Goal: Task Accomplishment & Management: Manage account settings

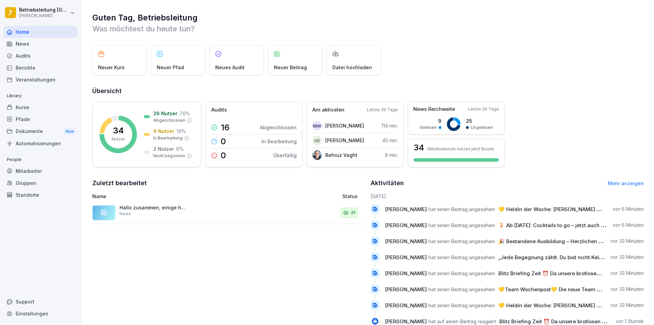
click at [34, 175] on div "Mitarbeiter" at bounding box center [40, 171] width 74 height 12
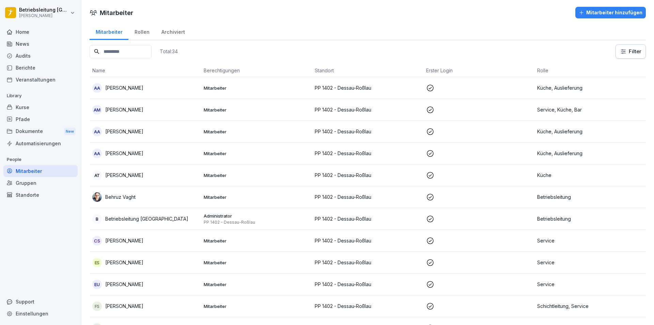
click at [127, 58] on input at bounding box center [121, 51] width 62 height 13
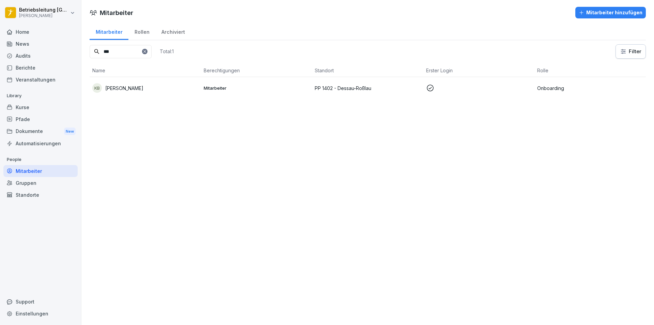
type input "***"
click at [386, 92] on td "PP 1402 - Dessau-Roßlau" at bounding box center [367, 88] width 111 height 22
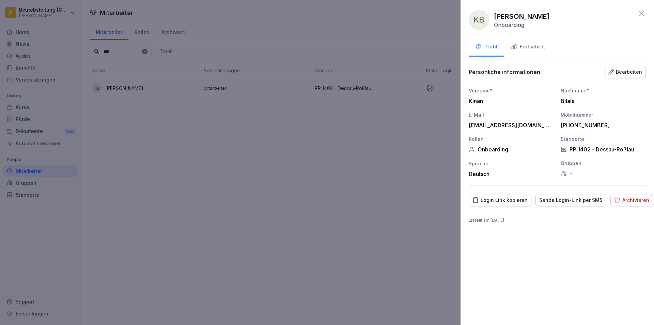
click at [534, 45] on div "Fortschritt" at bounding box center [528, 47] width 34 height 8
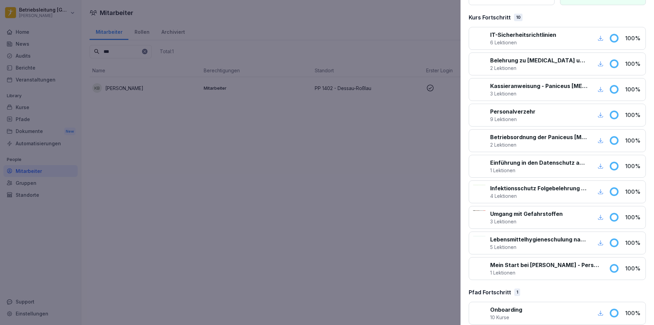
scroll to position [98, 0]
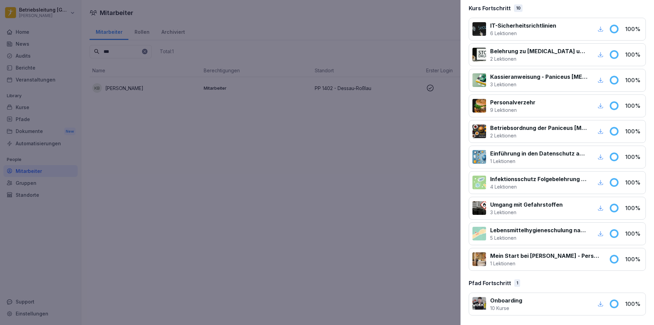
click at [383, 230] on div at bounding box center [327, 162] width 654 height 325
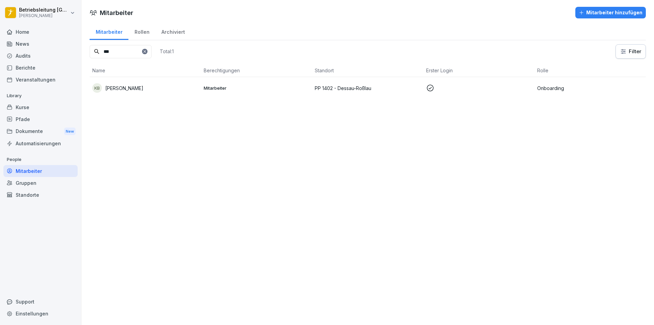
click at [104, 90] on div "KB [PERSON_NAME]" at bounding box center [145, 88] width 106 height 10
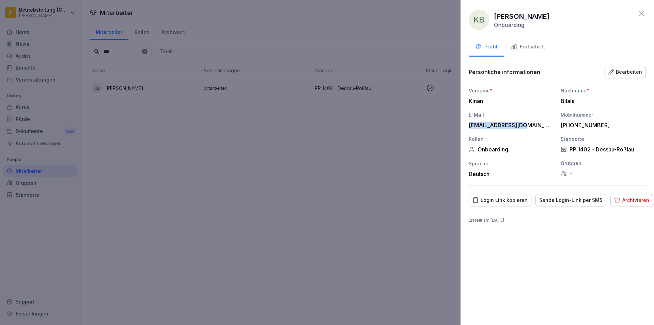
drag, startPoint x: 470, startPoint y: 124, endPoint x: 522, endPoint y: 125, distance: 52.8
click at [522, 125] on div "[EMAIL_ADDRESS][DOMAIN_NAME]" at bounding box center [510, 125] width 82 height 7
copy div "[EMAIL_ADDRESS][DOMAIN_NAME]"
click at [364, 141] on div at bounding box center [327, 162] width 654 height 325
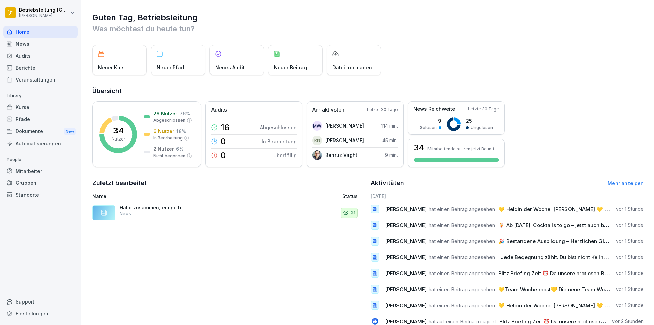
click at [52, 172] on div "Mitarbeiter" at bounding box center [40, 171] width 74 height 12
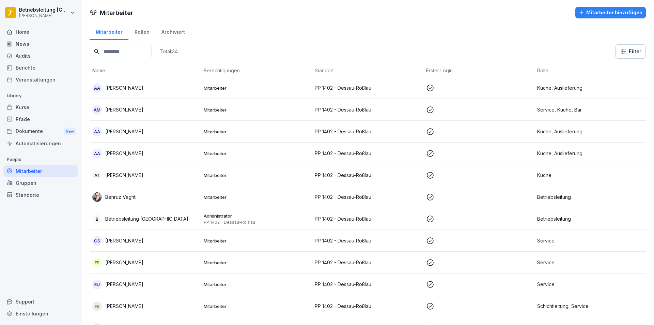
click at [145, 51] on input at bounding box center [121, 51] width 62 height 13
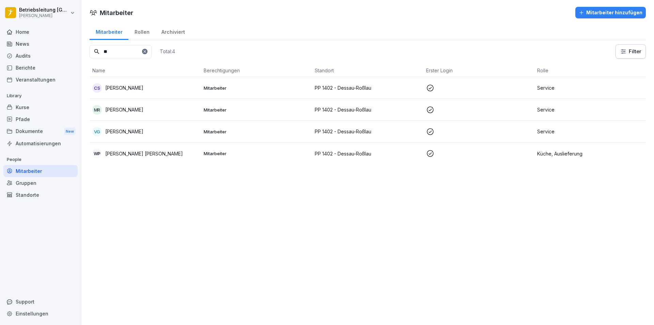
type input "*"
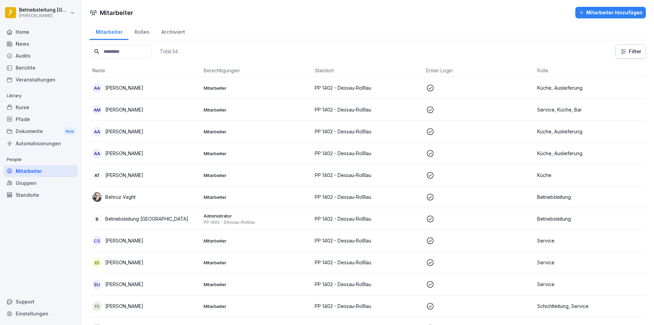
click at [52, 171] on div "Mitarbeiter" at bounding box center [40, 171] width 74 height 12
click at [605, 10] on div "Mitarbeiter hinzufügen" at bounding box center [611, 12] width 64 height 7
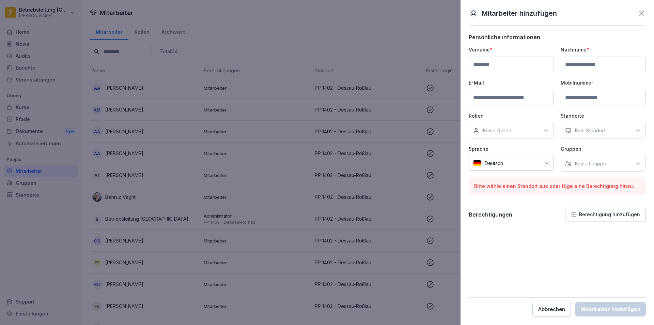
click at [529, 134] on div "Keine Rollen" at bounding box center [511, 131] width 85 height 16
click at [510, 184] on label "Onboarding" at bounding box center [496, 186] width 27 height 6
click at [493, 232] on form "Persönliche informationen Vorname * Nachname * E-Mail Mobilnummer Rollen Keine …" at bounding box center [557, 175] width 177 height 283
click at [514, 71] on input at bounding box center [511, 65] width 85 height 16
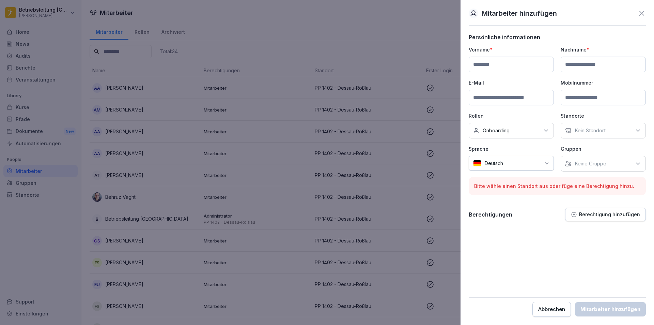
paste input "**********"
type input "**********"
click at [619, 66] on input at bounding box center [603, 65] width 85 height 16
paste input "*********"
type input "*********"
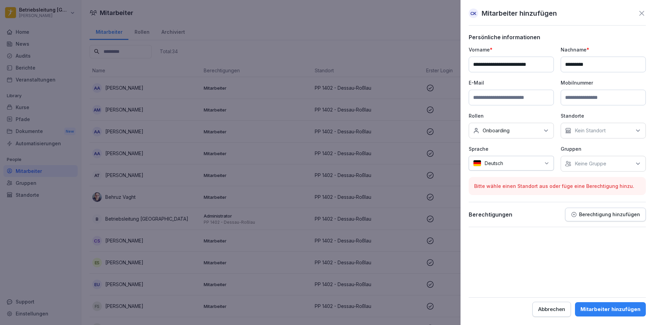
click at [520, 101] on input at bounding box center [511, 98] width 85 height 16
paste input "**********"
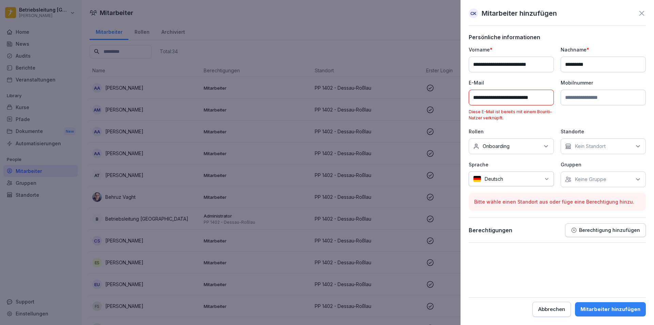
click at [471, 96] on input "**********" at bounding box center [511, 98] width 85 height 16
type input "**********"
click at [618, 128] on p "Standorte" at bounding box center [603, 131] width 85 height 7
click at [545, 63] on input "**********" at bounding box center [511, 65] width 85 height 16
drag, startPoint x: 475, startPoint y: 96, endPoint x: 545, endPoint y: 97, distance: 70.2
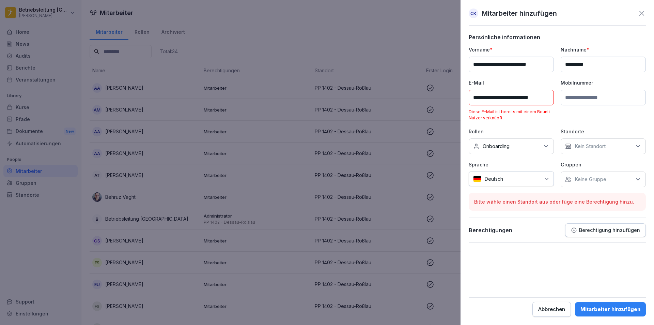
click at [545, 97] on input "**********" at bounding box center [511, 98] width 85 height 16
drag, startPoint x: 470, startPoint y: 109, endPoint x: 554, endPoint y: 114, distance: 83.6
click at [553, 114] on p "Diese E-Mail ist bereits mit einem Bounti-Nutzer verknüpft." at bounding box center [511, 115] width 85 height 12
click at [554, 114] on div "**********" at bounding box center [557, 116] width 177 height 141
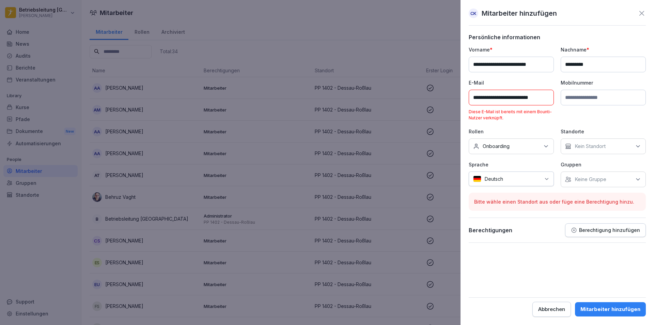
click at [604, 141] on div "Kein Standort" at bounding box center [603, 146] width 85 height 16
click at [595, 177] on label "PP 1402 - Dessau-Roßlau" at bounding box center [605, 177] width 60 height 6
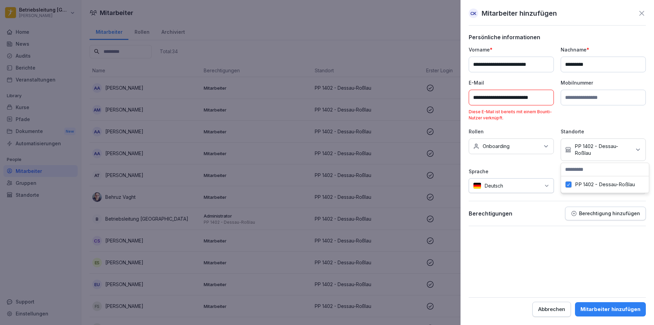
click at [591, 119] on div "Mobilnummer" at bounding box center [603, 100] width 85 height 42
click at [544, 313] on button "Abbrechen" at bounding box center [551, 308] width 38 height 15
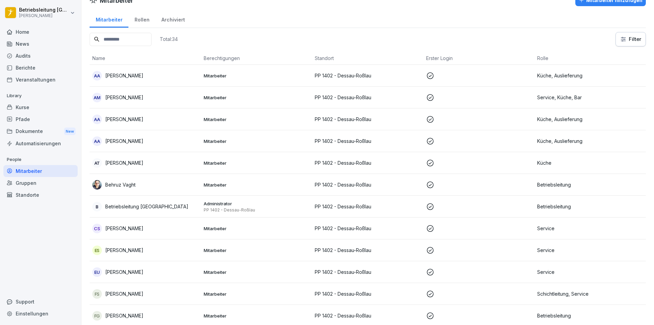
scroll to position [0, 0]
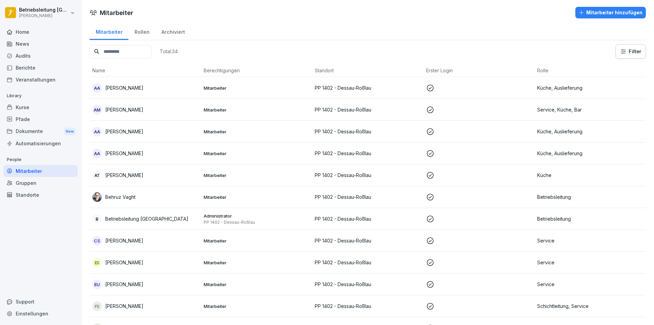
click at [136, 53] on input at bounding box center [121, 51] width 62 height 13
click at [137, 44] on div "Total: 35" at bounding box center [134, 51] width 88 height 14
click at [145, 52] on input at bounding box center [121, 51] width 62 height 13
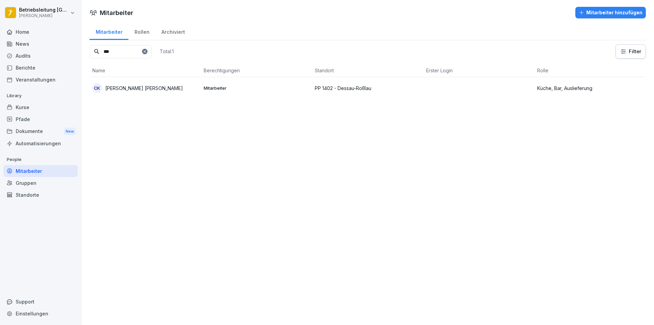
type input "***"
click at [232, 87] on p "Mitarbeiter" at bounding box center [257, 88] width 106 height 6
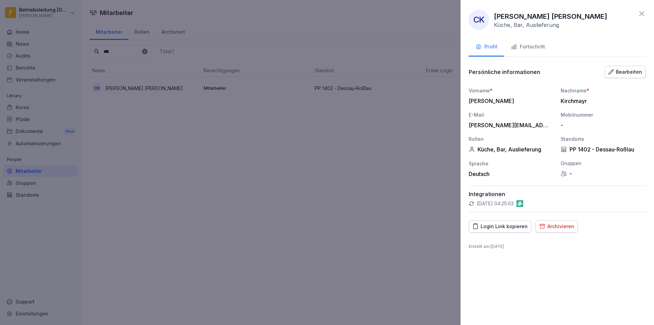
click at [544, 46] on div "Fortschritt" at bounding box center [528, 47] width 34 height 8
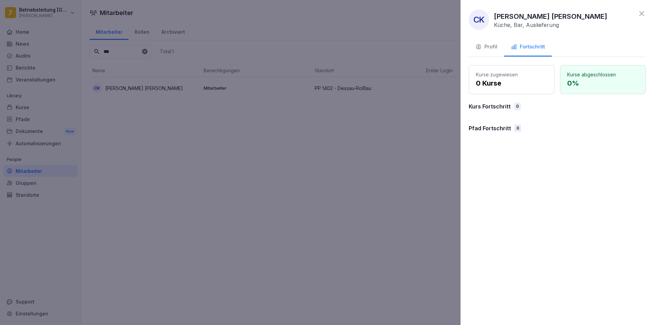
click at [485, 48] on div "Profil" at bounding box center [486, 47] width 22 height 8
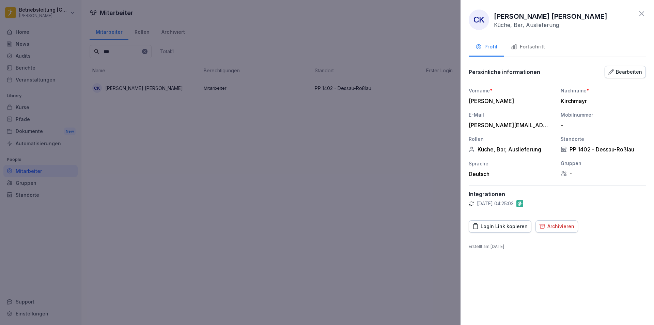
click at [521, 46] on div "Fortschritt" at bounding box center [528, 47] width 34 height 8
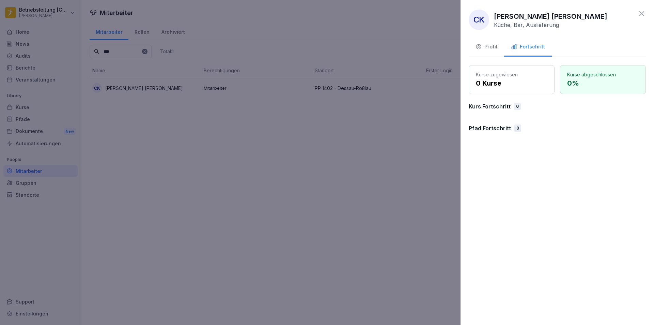
click at [482, 45] on div "Profil" at bounding box center [486, 47] width 22 height 8
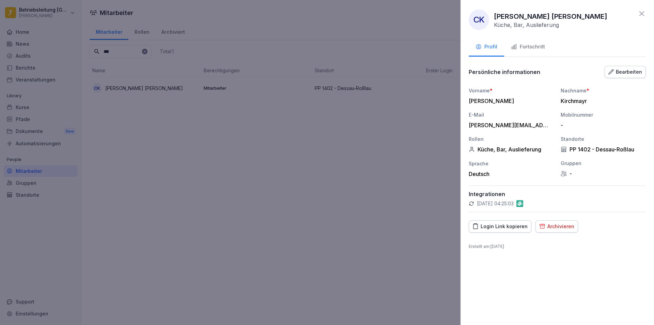
click at [531, 43] on div "Fortschritt" at bounding box center [528, 47] width 34 height 8
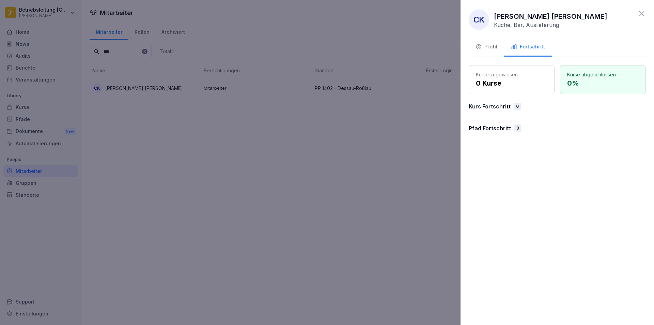
click at [490, 49] on div "Profil" at bounding box center [486, 47] width 22 height 8
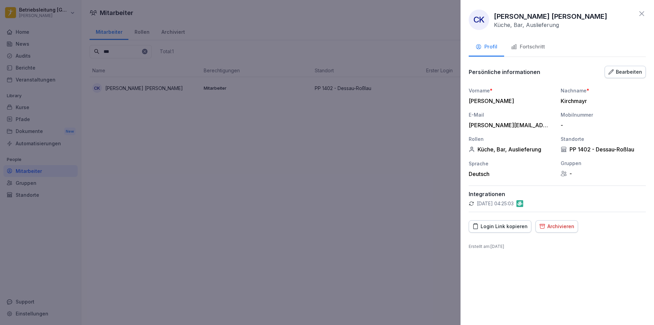
click at [535, 46] on div "Fortschritt" at bounding box center [528, 47] width 34 height 8
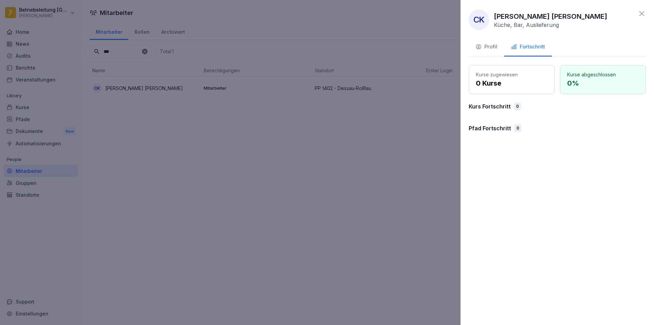
click at [485, 47] on div "Profil" at bounding box center [486, 47] width 22 height 8
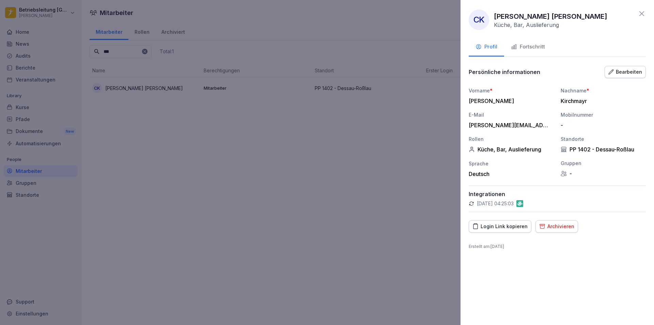
click at [544, 44] on div "Fortschritt" at bounding box center [528, 47] width 34 height 8
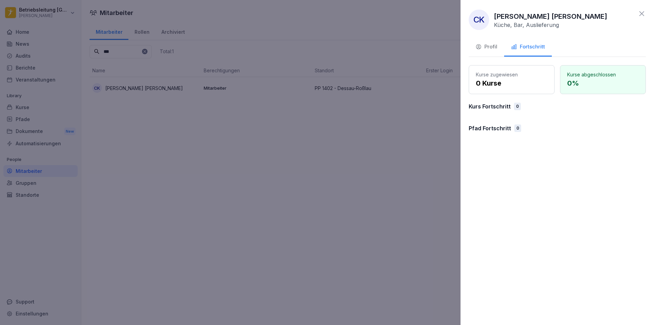
click at [502, 44] on button "Profil" at bounding box center [486, 47] width 35 height 18
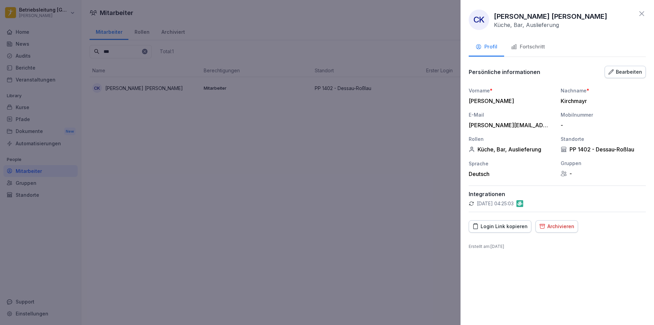
click at [641, 10] on icon at bounding box center [642, 14] width 8 height 8
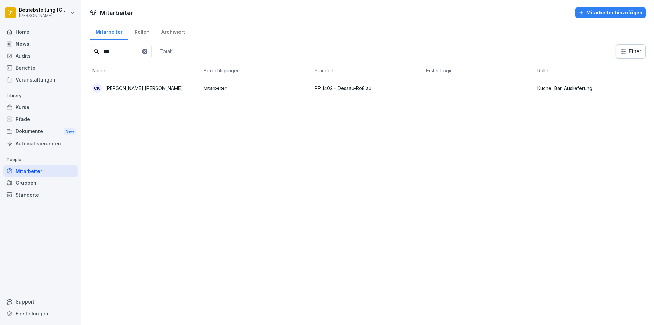
click at [303, 32] on div "Mitarbeiter Rollen Archiviert" at bounding box center [368, 31] width 556 height 18
click at [183, 88] on p "Christopher Pascal Maurice Kirchmayr" at bounding box center [144, 87] width 78 height 7
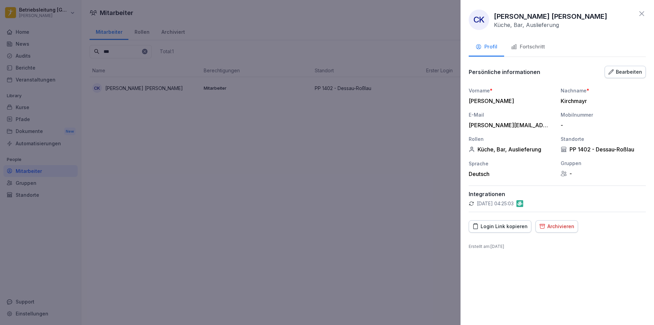
click at [627, 74] on div "Bearbeiten" at bounding box center [625, 71] width 34 height 7
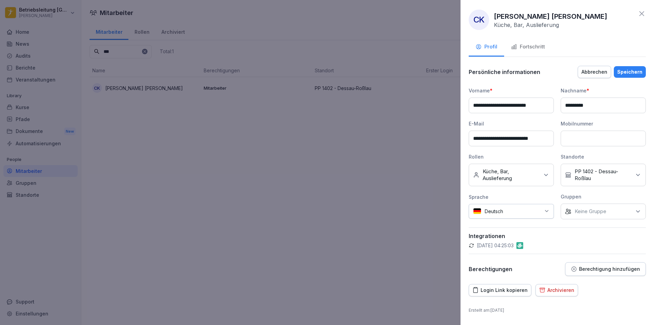
click at [592, 137] on input at bounding box center [603, 138] width 85 height 16
type input "**********"
click at [625, 74] on div "Speichern" at bounding box center [629, 71] width 25 height 7
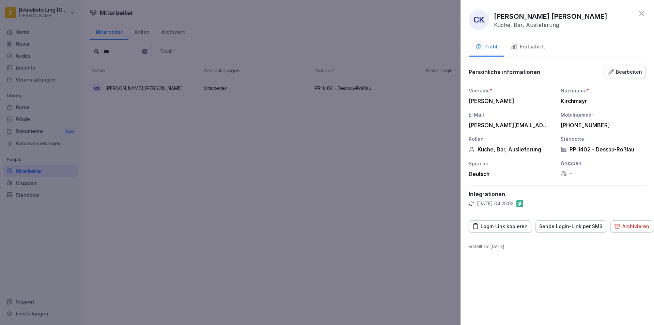
click at [568, 231] on button "Sende Login-Link per SMS" at bounding box center [570, 226] width 71 height 12
click at [523, 43] on div "Fortschritt" at bounding box center [528, 47] width 34 height 8
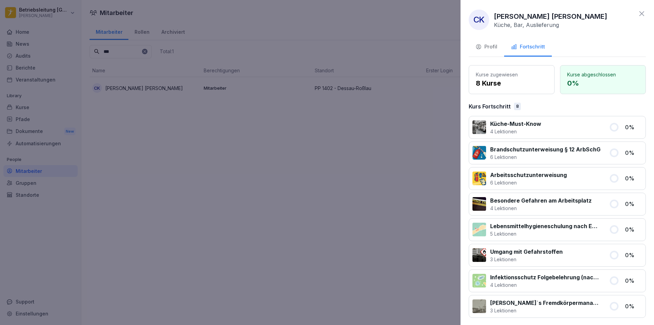
click at [486, 49] on div "Profil" at bounding box center [486, 47] width 22 height 8
